Goal: Book appointment/travel/reservation

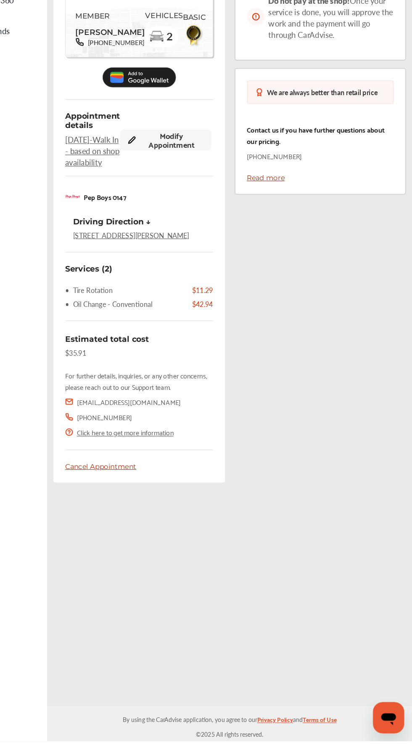
scroll to position [121, 0]
click at [196, 235] on span "Modify Appointment" at bounding box center [205, 235] width 55 height 15
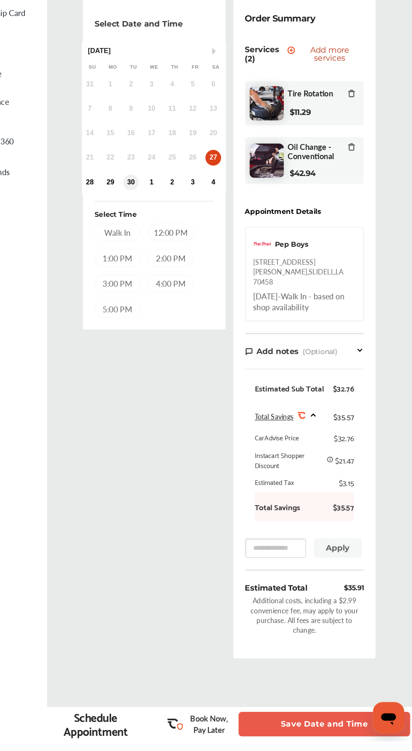
click at [171, 270] on div "30" at bounding box center [170, 271] width 13 height 13
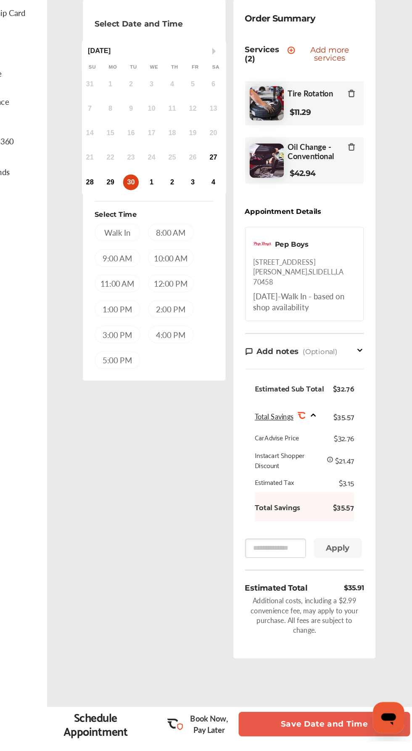
click at [219, 331] on div "10:00 AM" at bounding box center [205, 336] width 39 height 15
click at [311, 747] on button "Save Date and Time" at bounding box center [336, 735] width 147 height 21
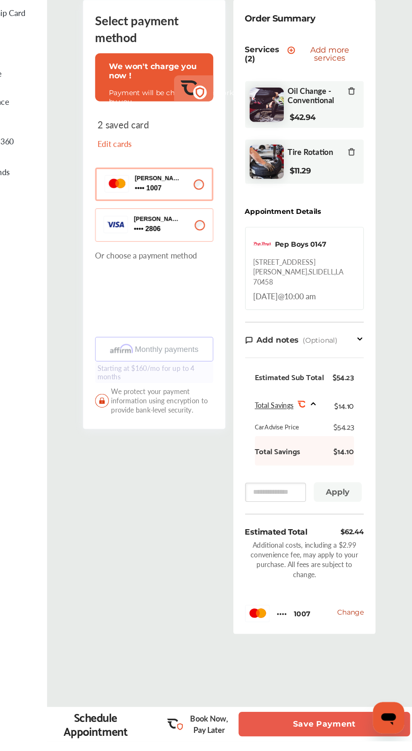
click at [318, 747] on button "Save Payment" at bounding box center [336, 735] width 147 height 21
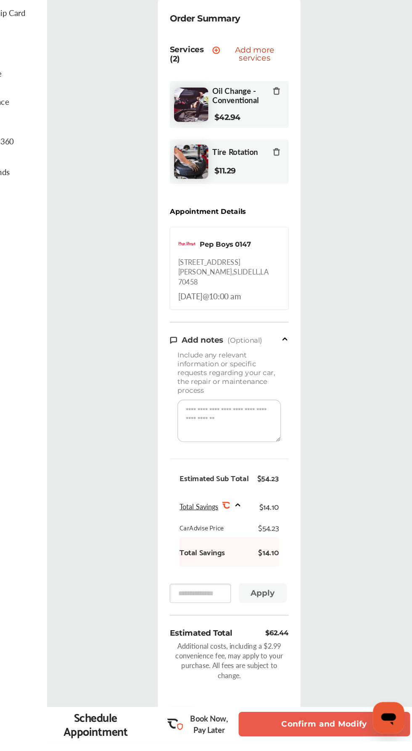
click at [318, 747] on button "Confirm and Modify" at bounding box center [336, 735] width 147 height 21
